Goal: Task Accomplishment & Management: Check status

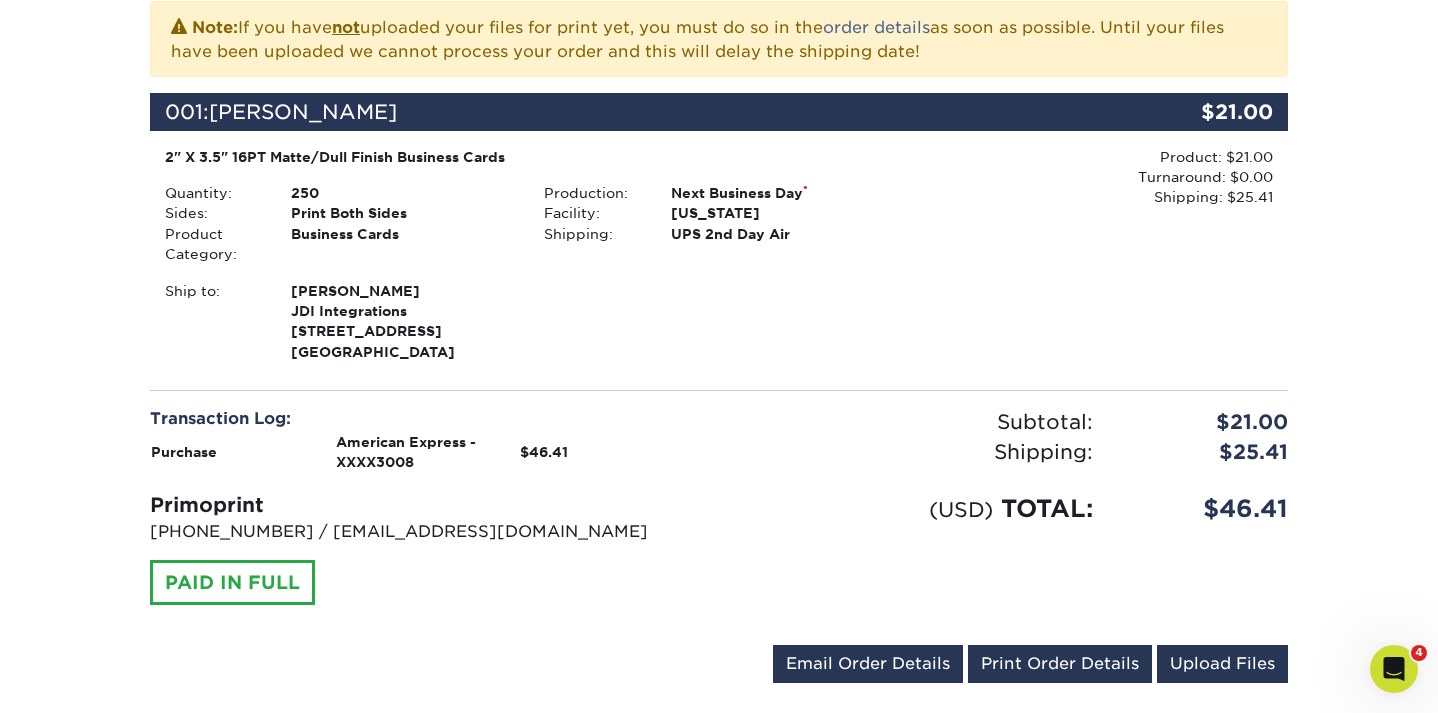
scroll to position [530, 0]
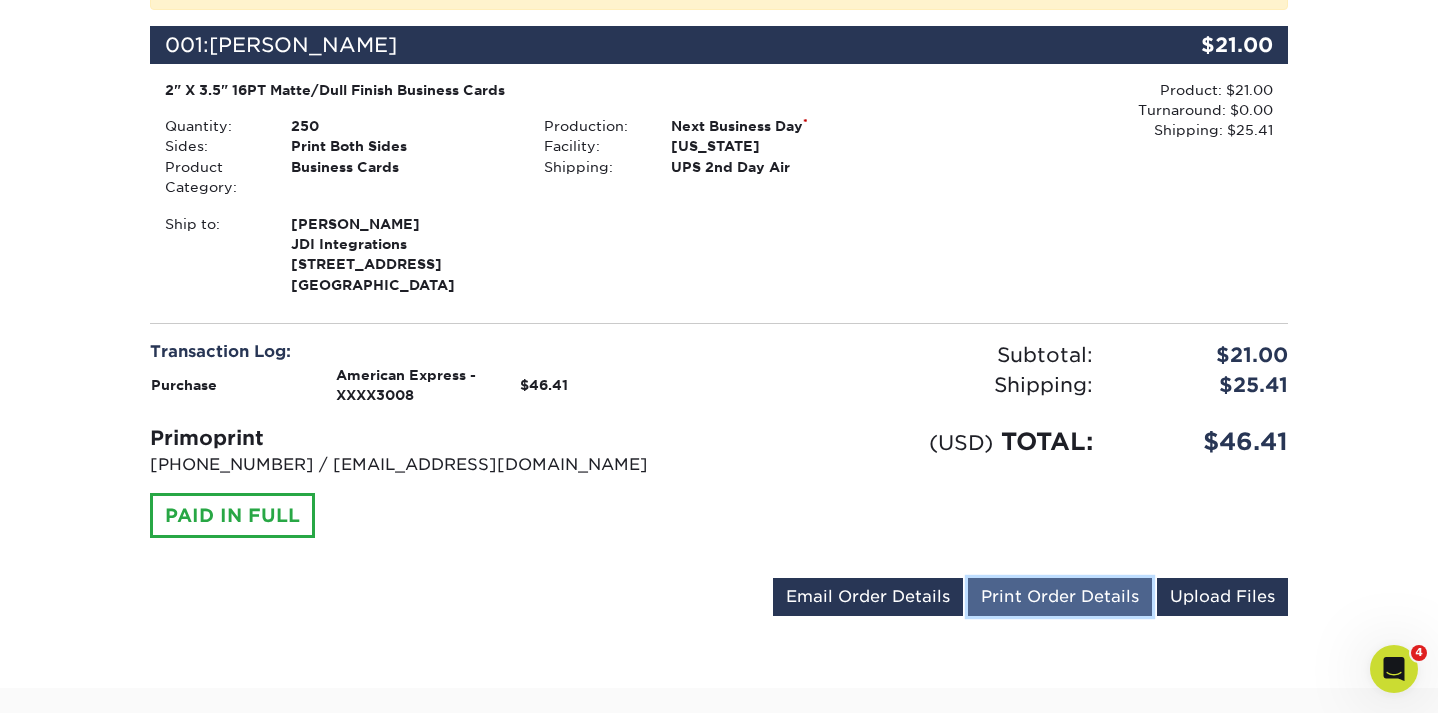
click at [1072, 596] on link "Print Order Details" at bounding box center [1060, 597] width 184 height 38
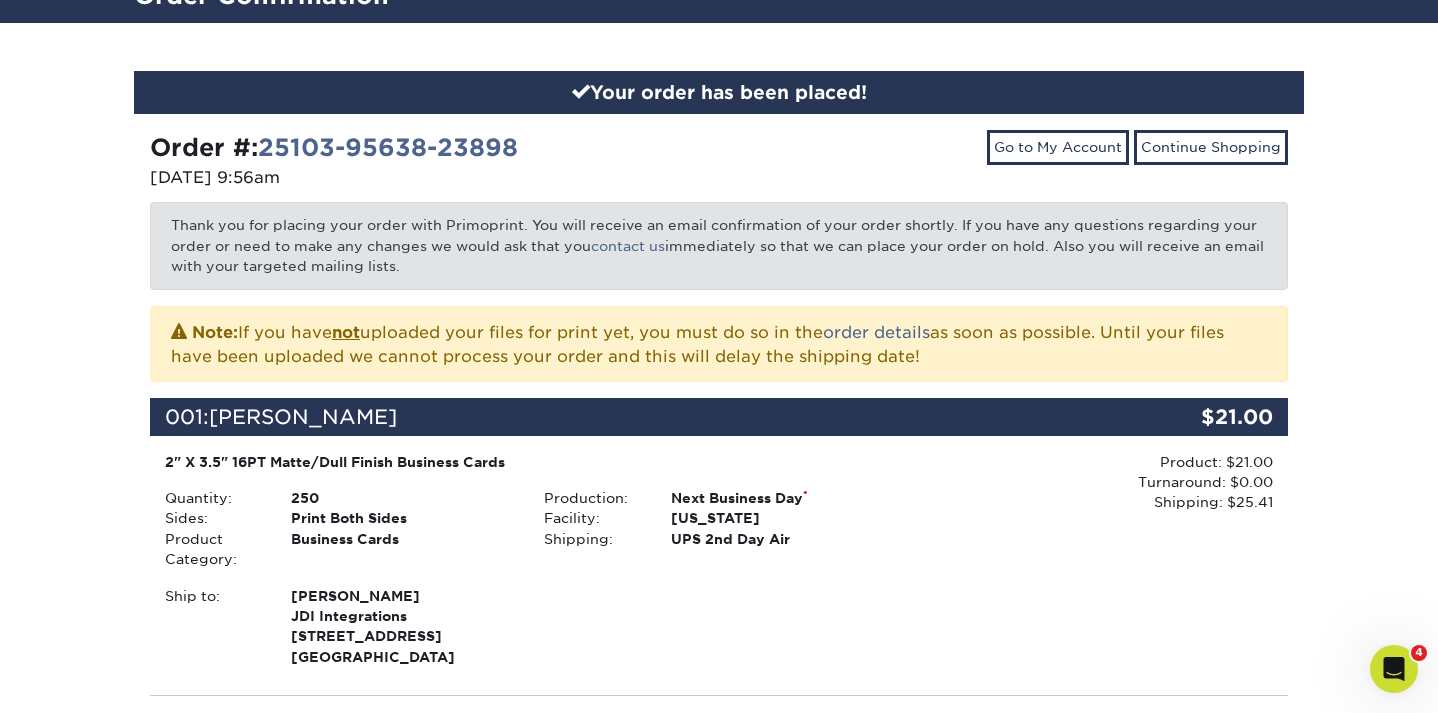
scroll to position [0, 0]
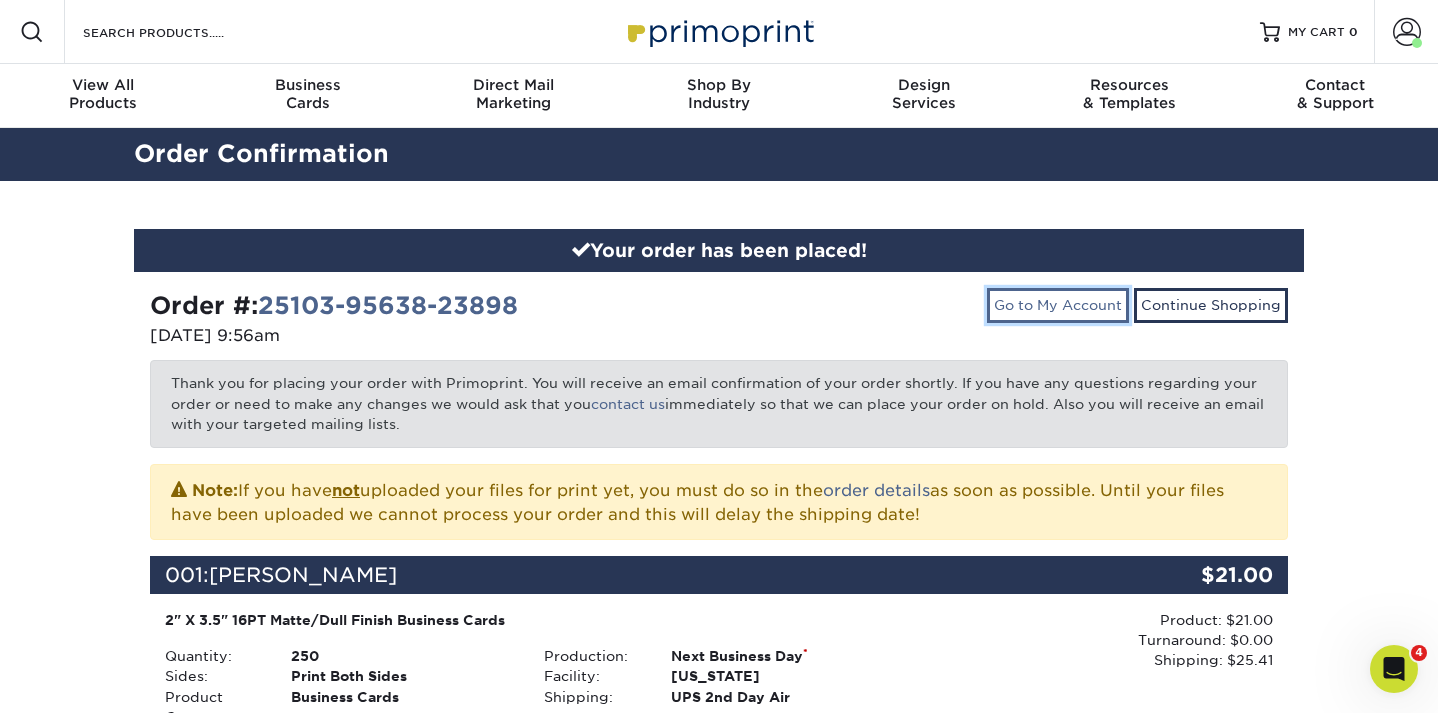
click at [1060, 289] on link "Go to My Account" at bounding box center [1058, 305] width 142 height 34
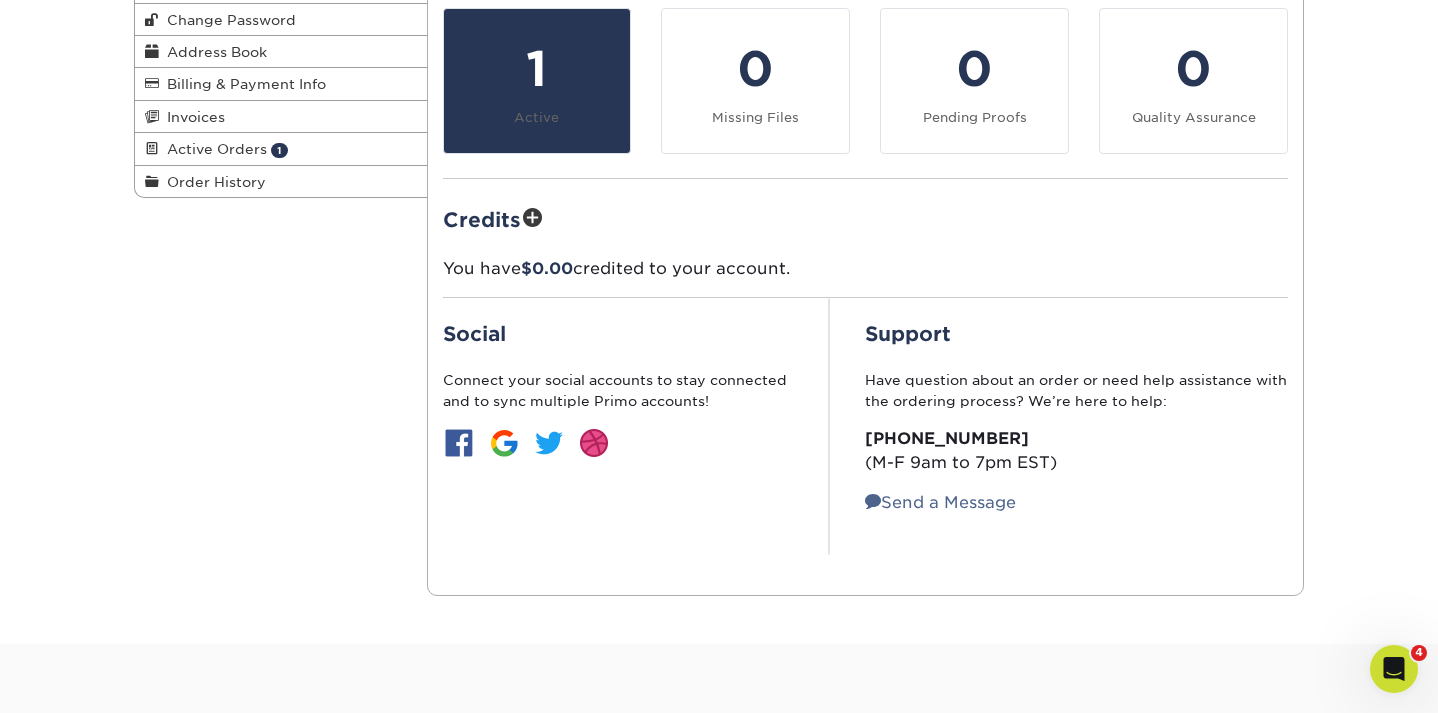
scroll to position [35, 0]
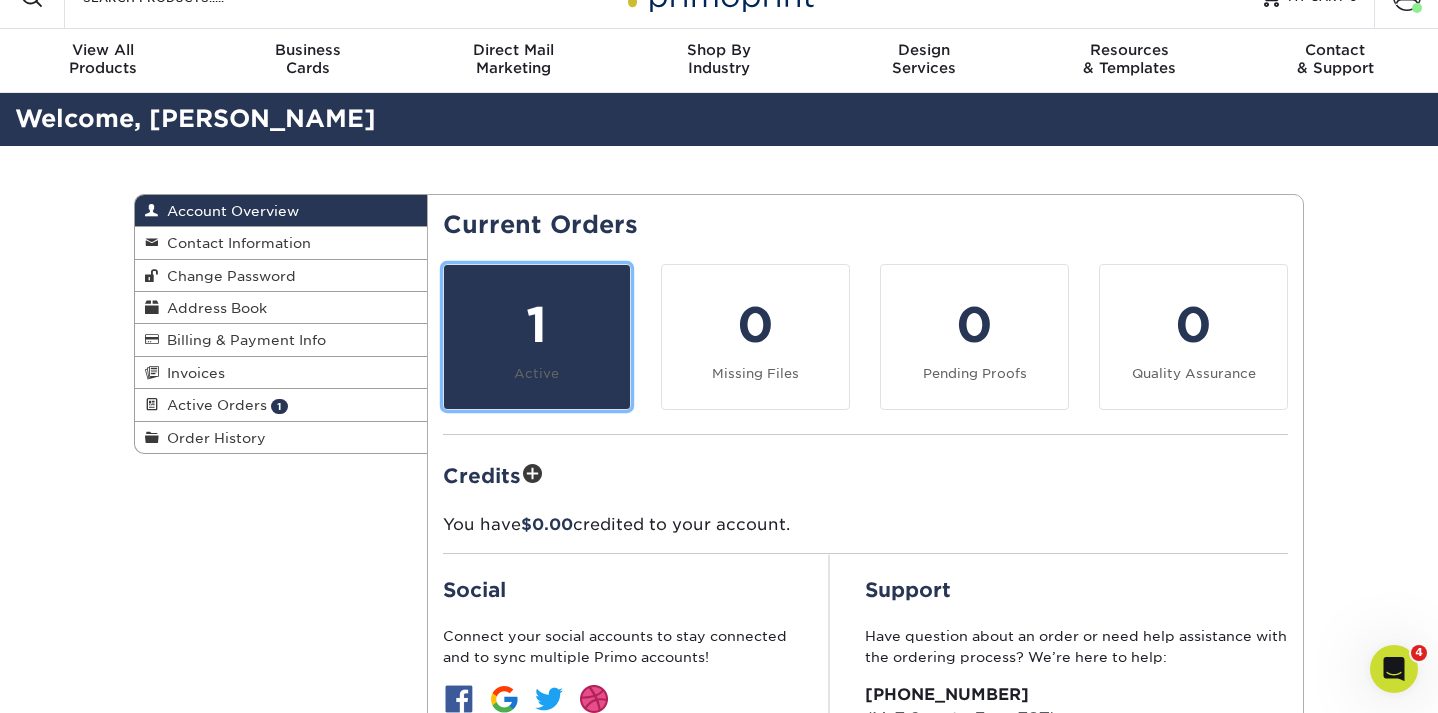
click at [502, 320] on div "1" at bounding box center [537, 325] width 163 height 72
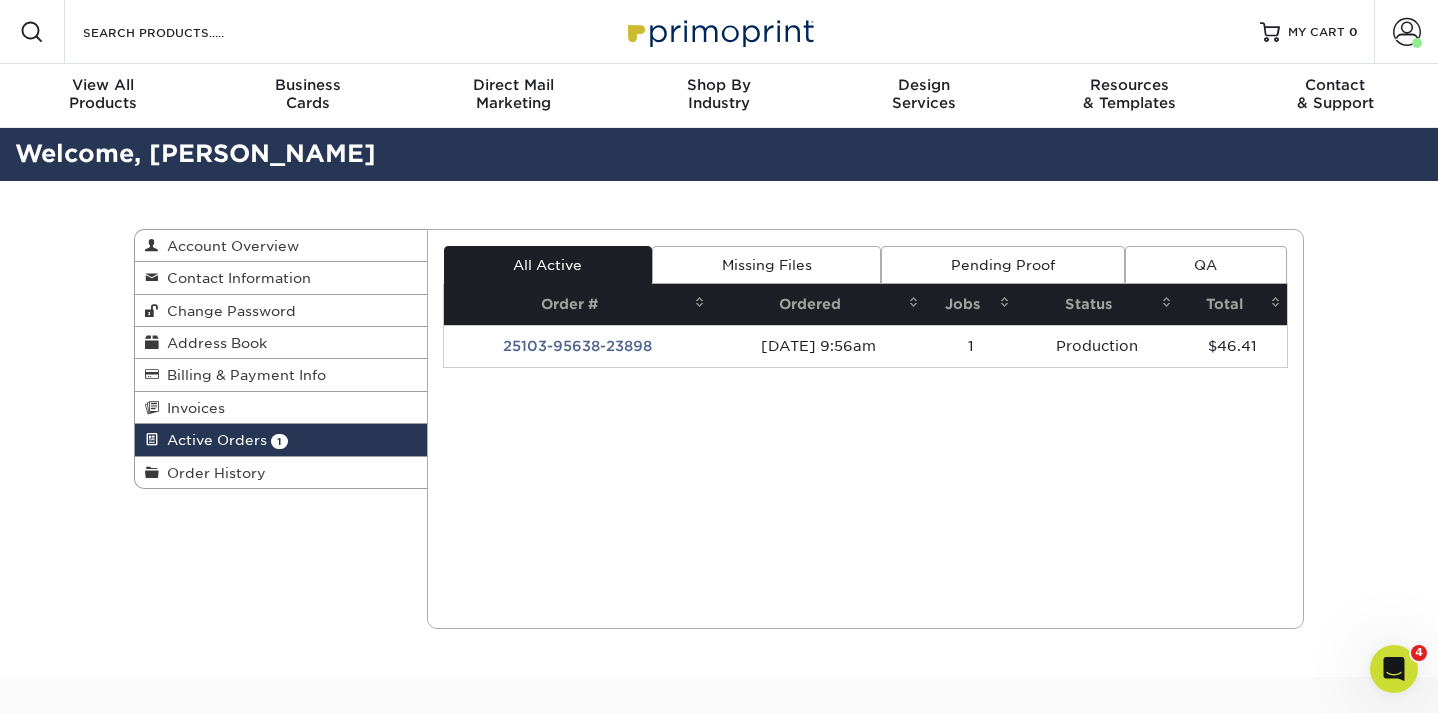
click at [939, 266] on link "Pending Proof" at bounding box center [1002, 265] width 243 height 38
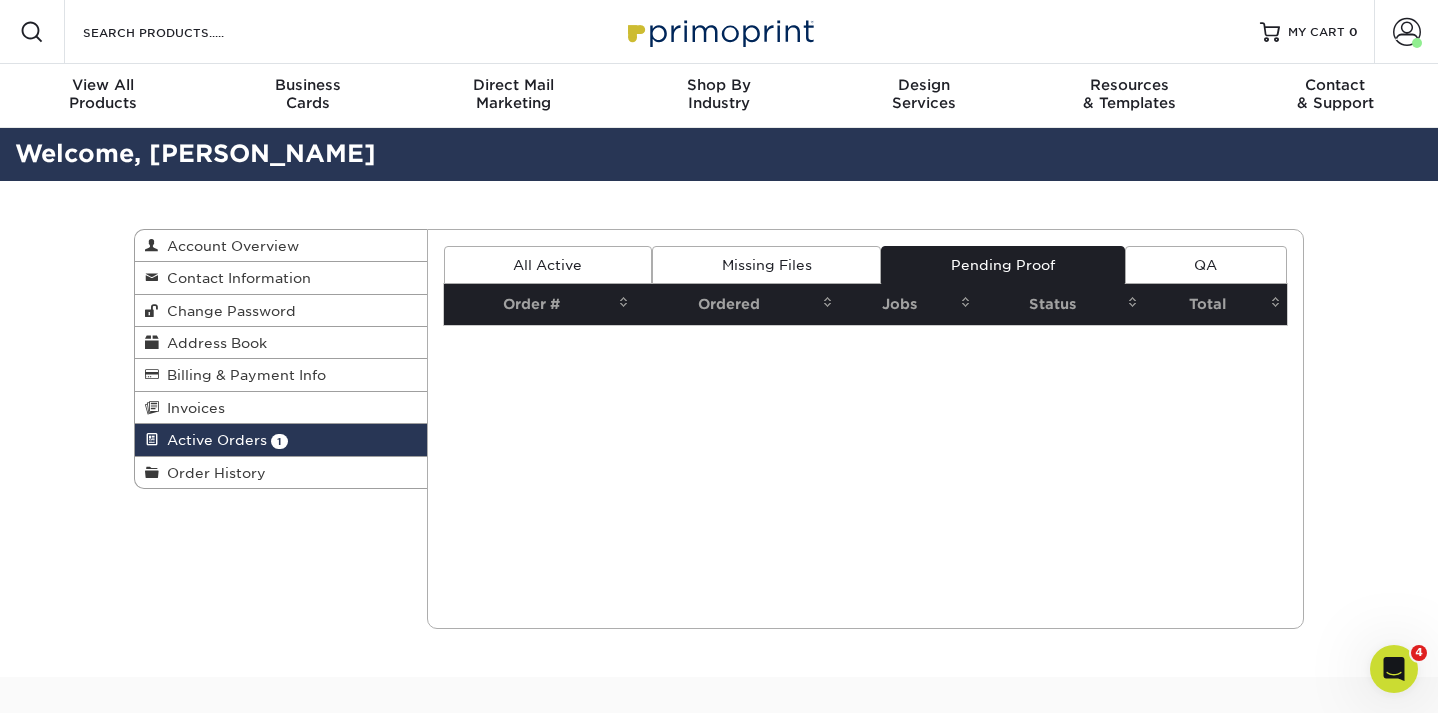
click at [811, 279] on link "Missing Files" at bounding box center [766, 265] width 229 height 38
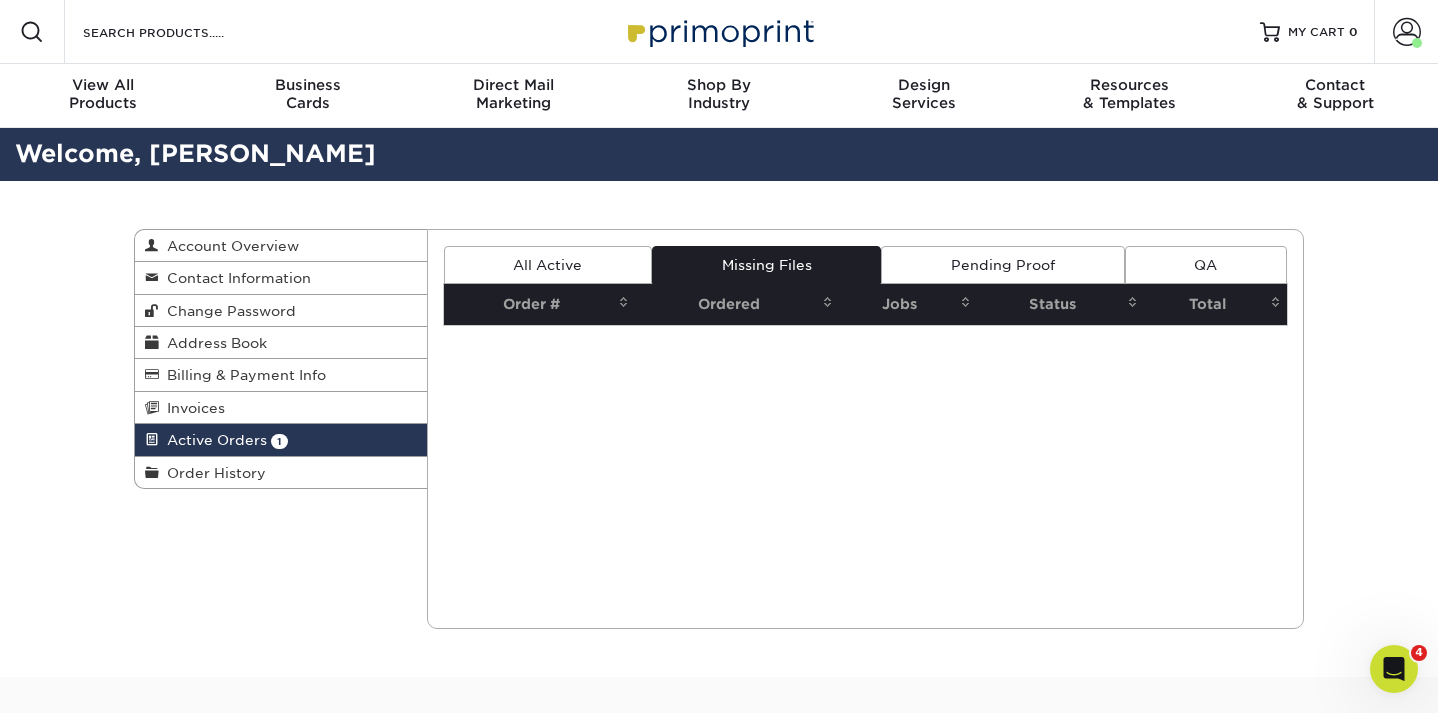
click at [615, 269] on link "All Active" at bounding box center [548, 265] width 208 height 38
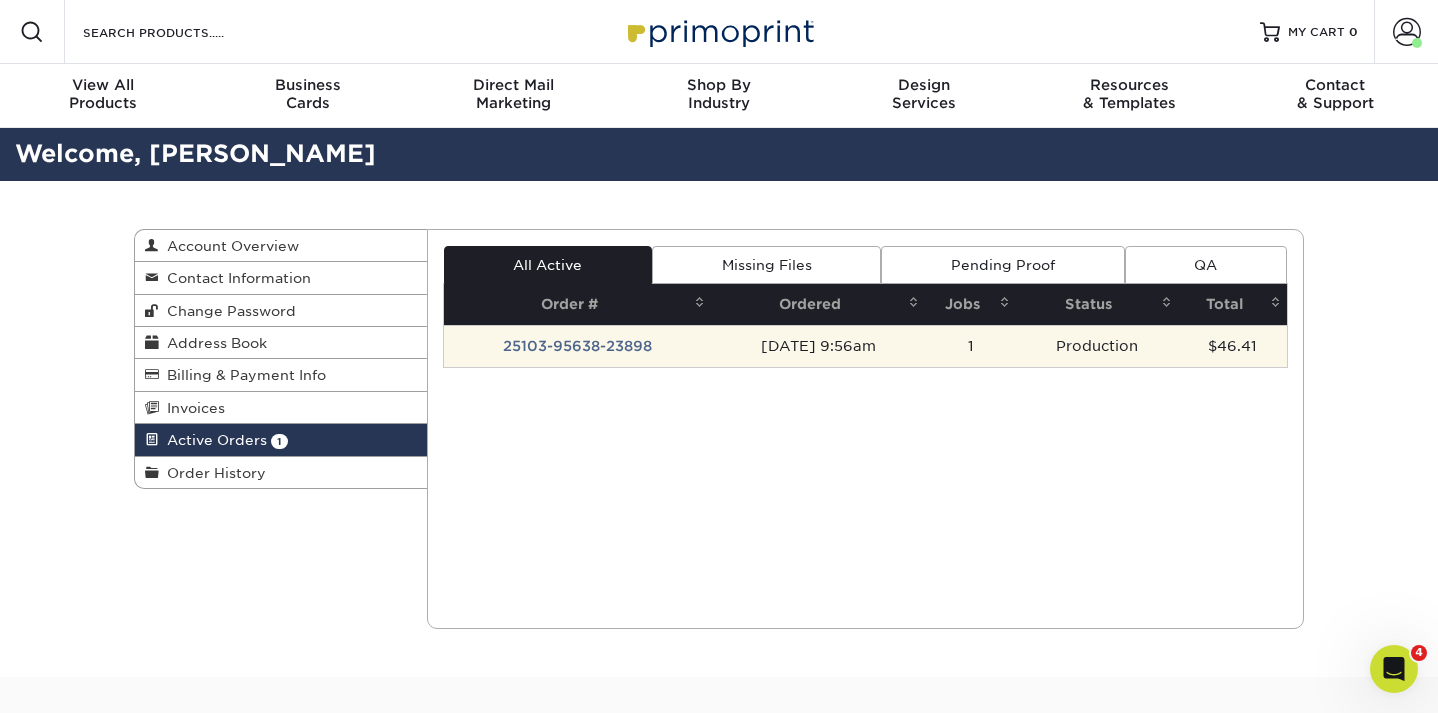
click at [617, 349] on td "25103-95638-23898" at bounding box center [578, 346] width 268 height 42
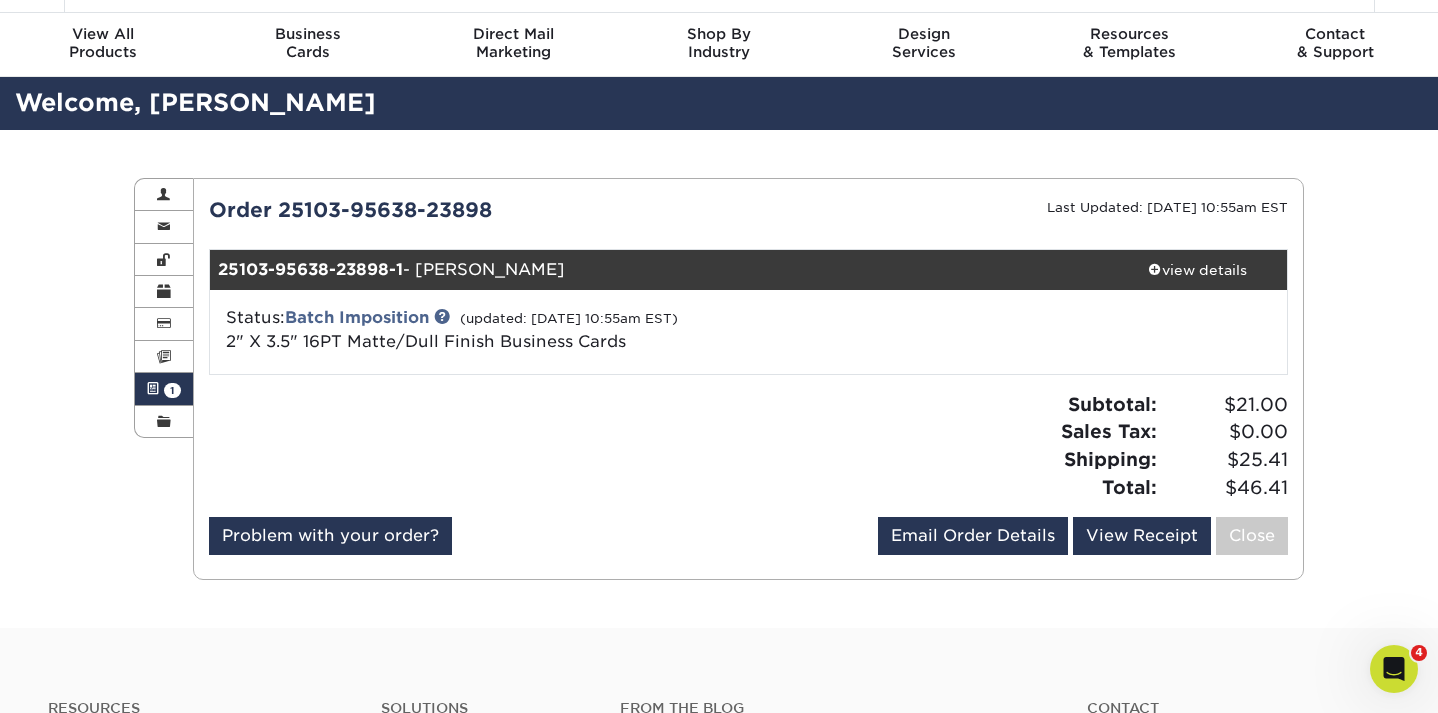
scroll to position [64, 0]
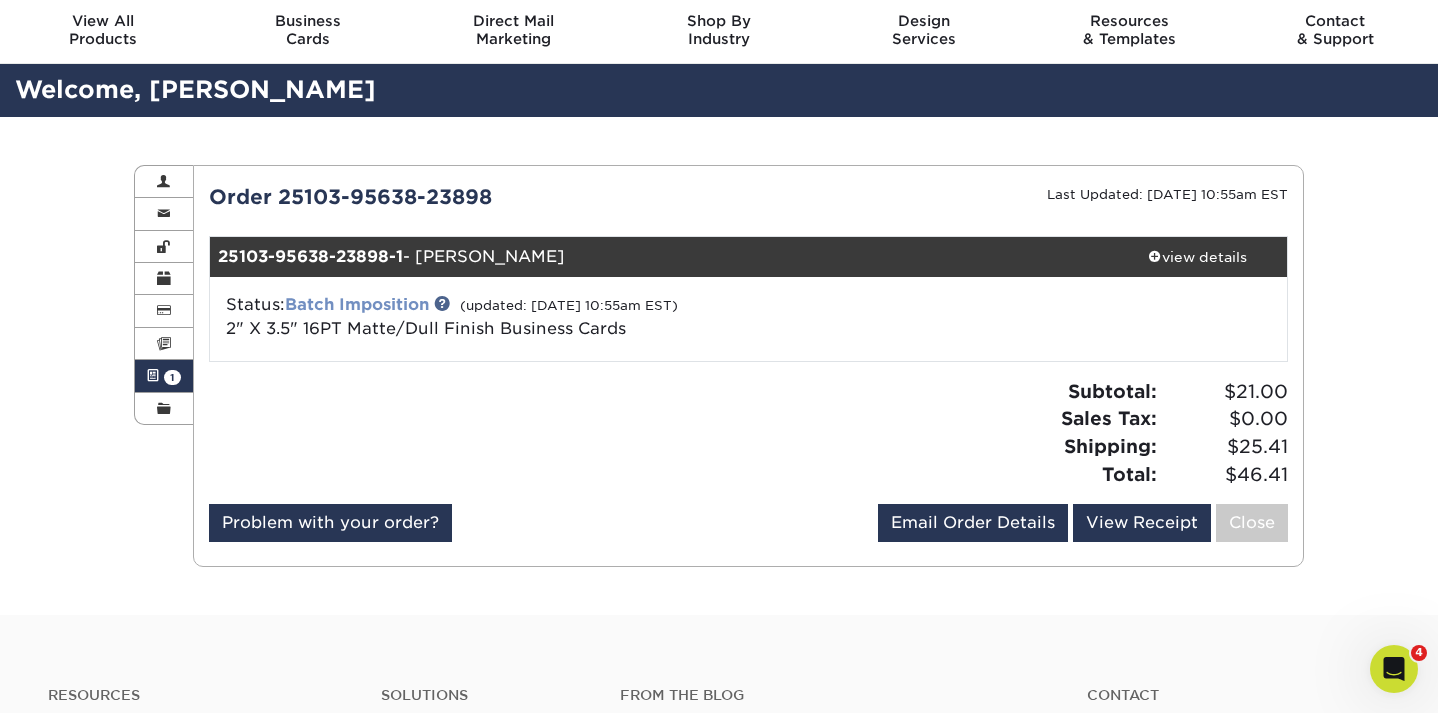
click at [361, 302] on link "Batch Imposition" at bounding box center [357, 304] width 144 height 19
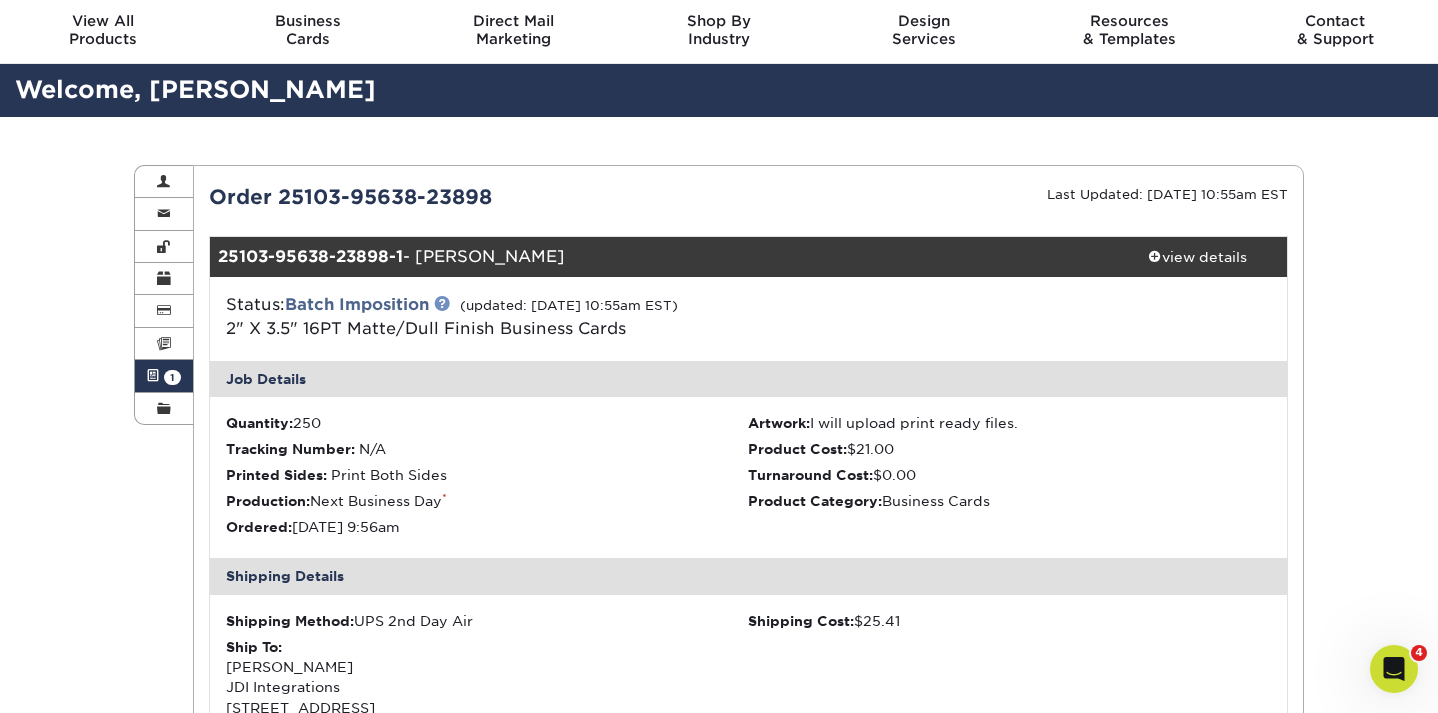
click at [446, 300] on link at bounding box center [442, 303] width 16 height 16
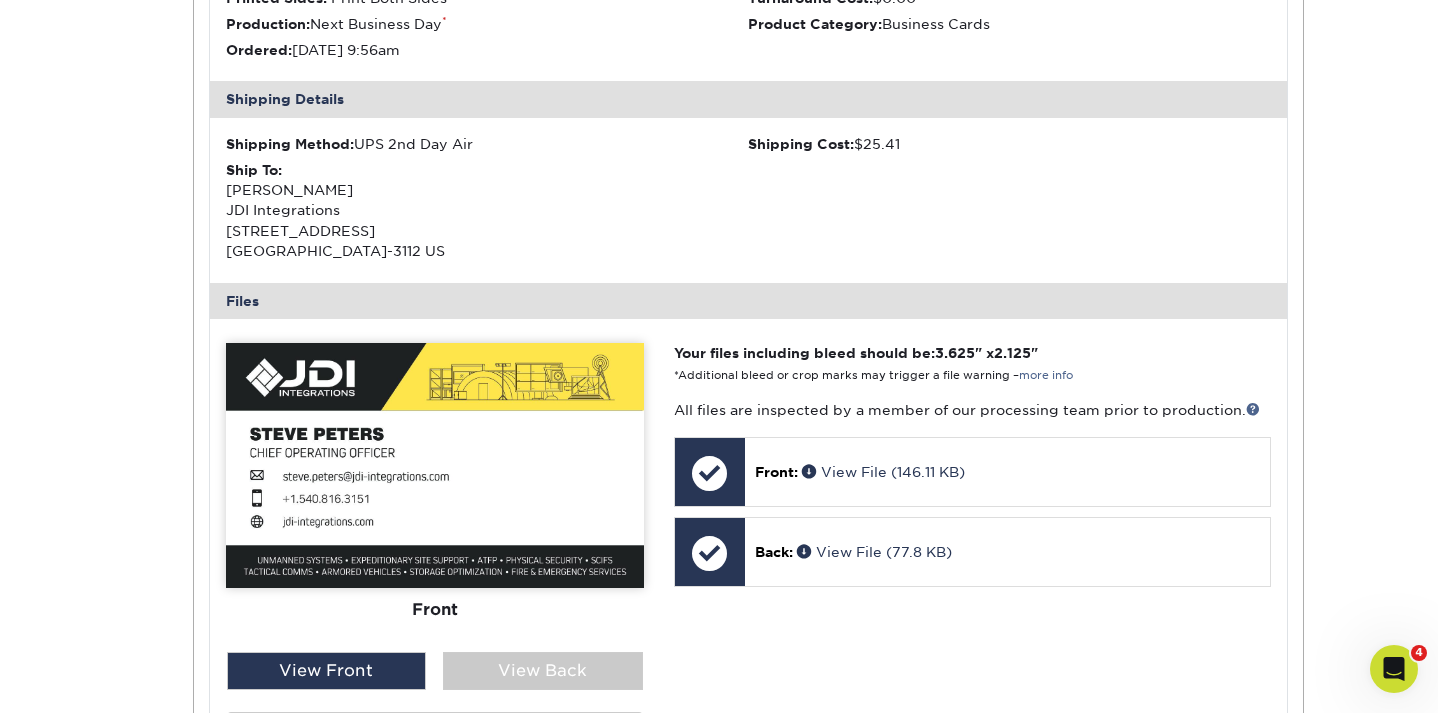
scroll to position [712, 0]
